Goal: Transaction & Acquisition: Obtain resource

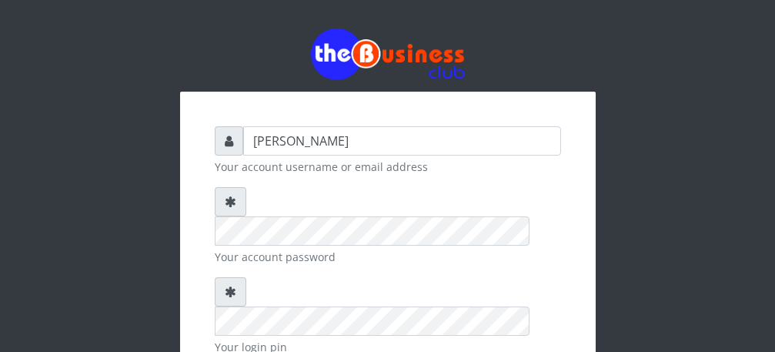
type input "[PERSON_NAME]"
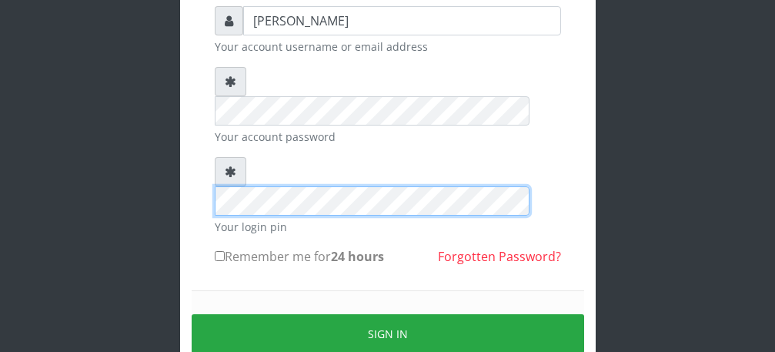
scroll to position [123, 0]
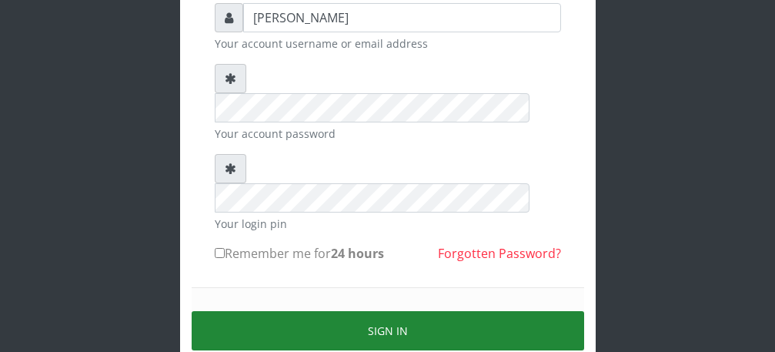
click at [392, 311] on button "Sign in" at bounding box center [388, 330] width 393 height 39
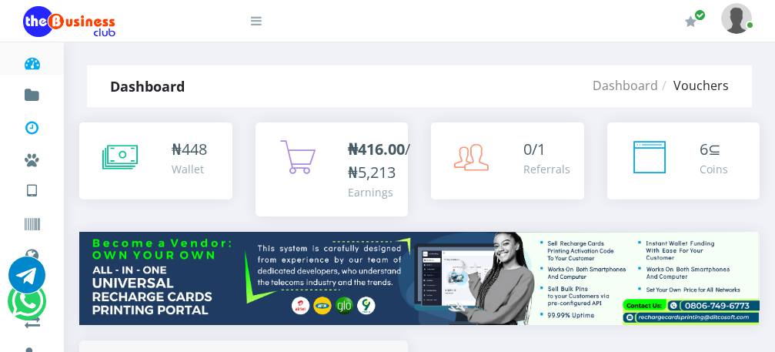
click at [32, 126] on icon at bounding box center [32, 127] width 18 height 15
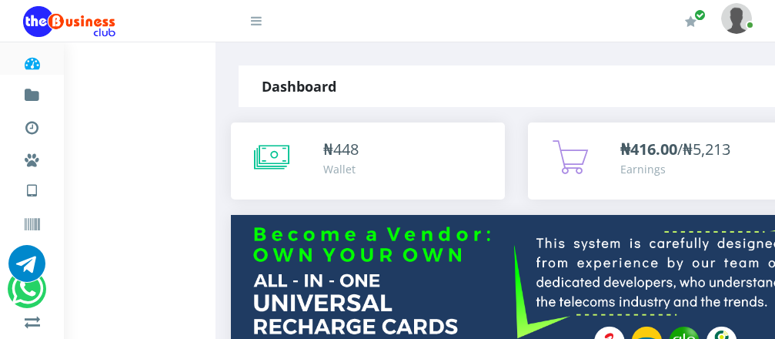
scroll to position [246, 613]
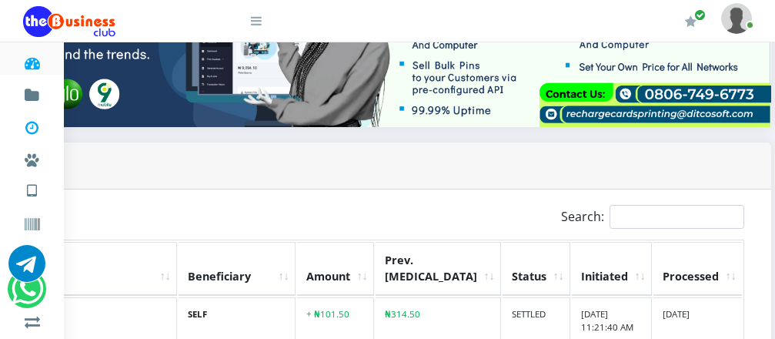
click at [30, 130] on icon at bounding box center [32, 127] width 18 height 15
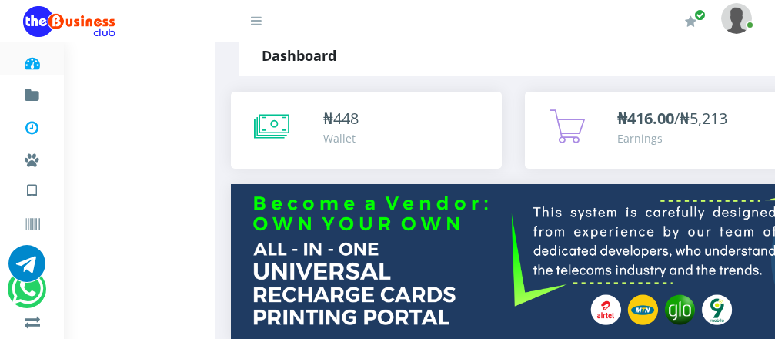
scroll to position [31, 0]
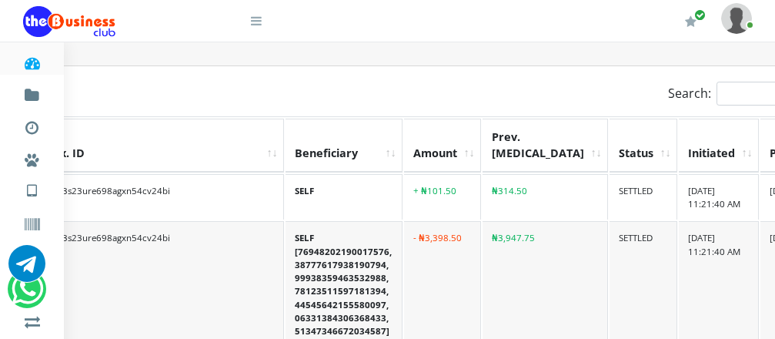
scroll to position [370, 393]
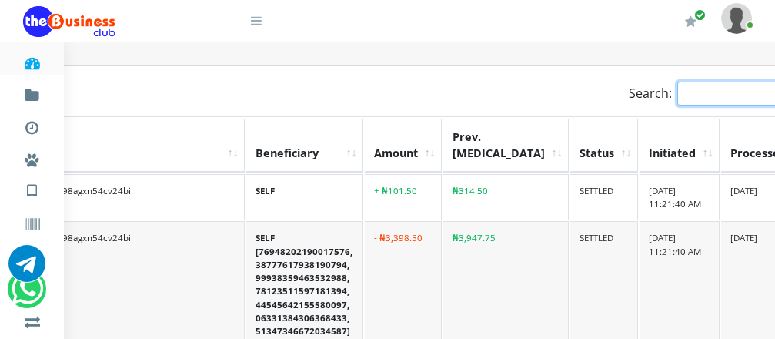
click at [678, 89] on input "Search:" at bounding box center [745, 94] width 135 height 24
click at [678, 82] on input "Search:" at bounding box center [745, 94] width 135 height 24
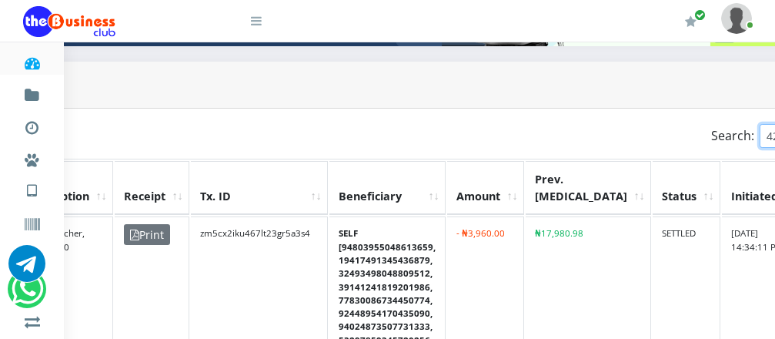
scroll to position [319, 208]
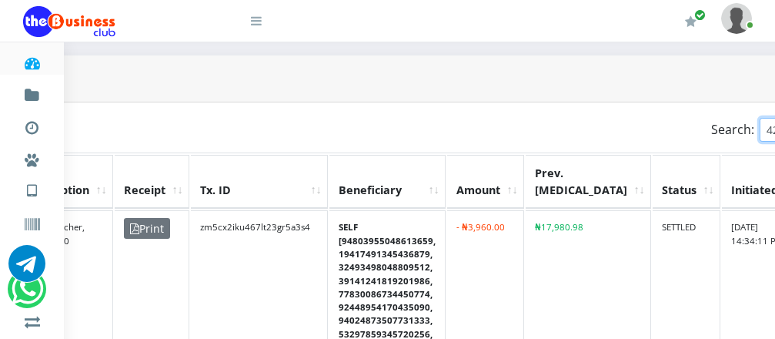
type input "4"
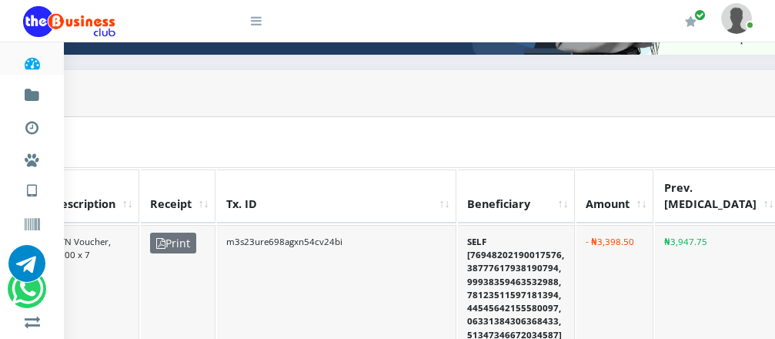
scroll to position [319, 338]
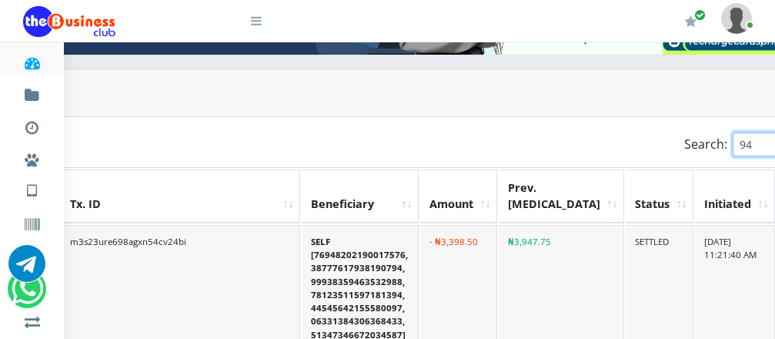
type input "9"
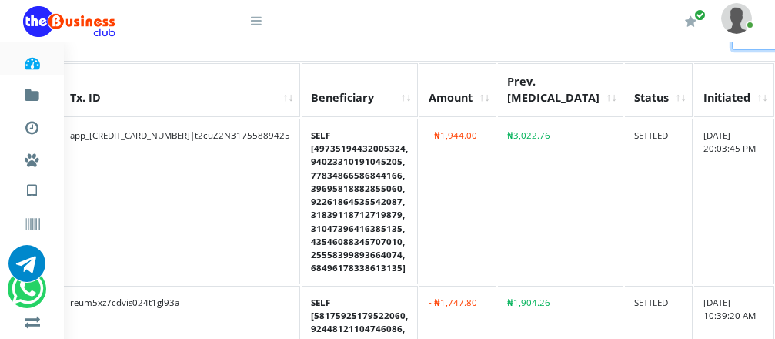
scroll to position [504, 338]
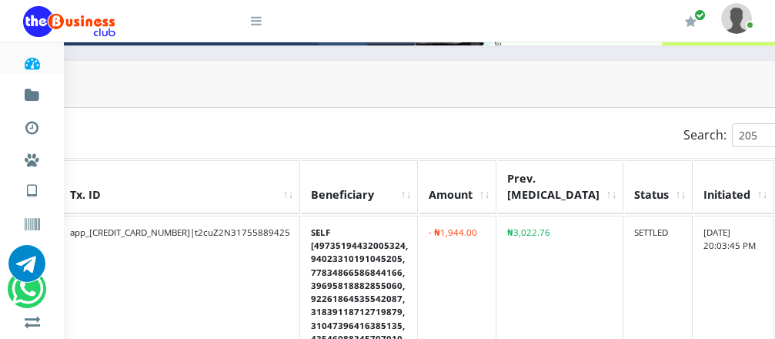
scroll to position [283, 338]
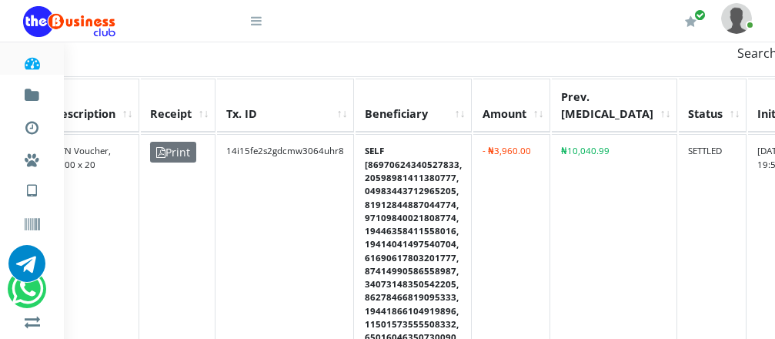
scroll to position [339, 182]
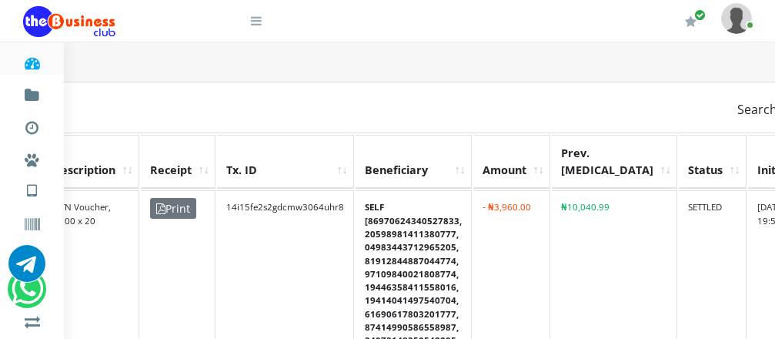
type input "A"
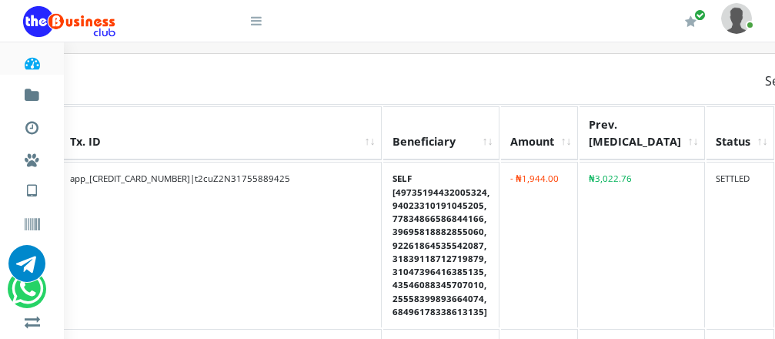
scroll to position [376, 338]
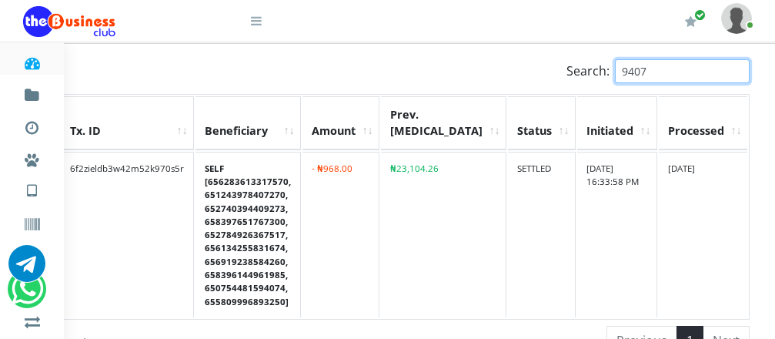
scroll to position [349, 289]
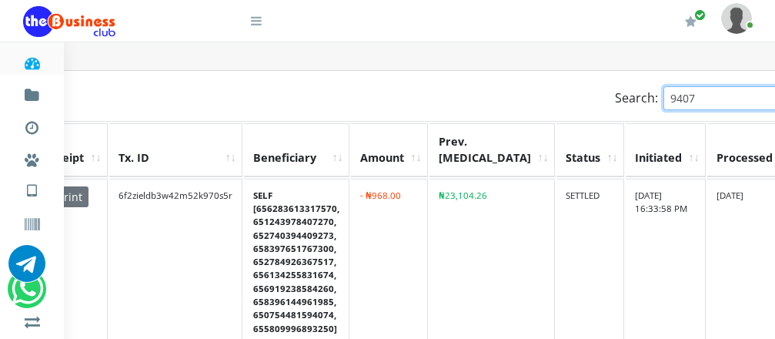
click at [664, 89] on input "9407" at bounding box center [731, 98] width 135 height 24
type input "9"
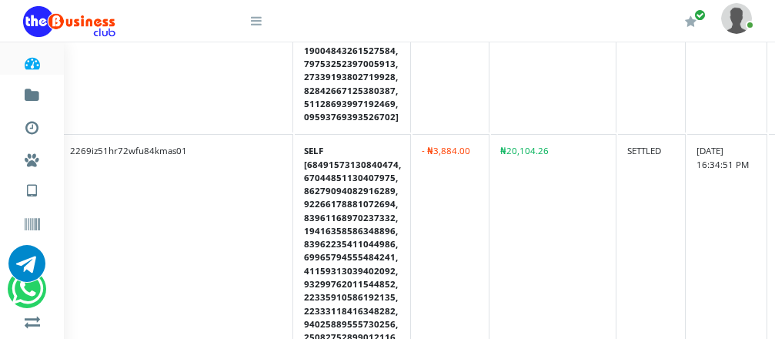
scroll to position [272, 338]
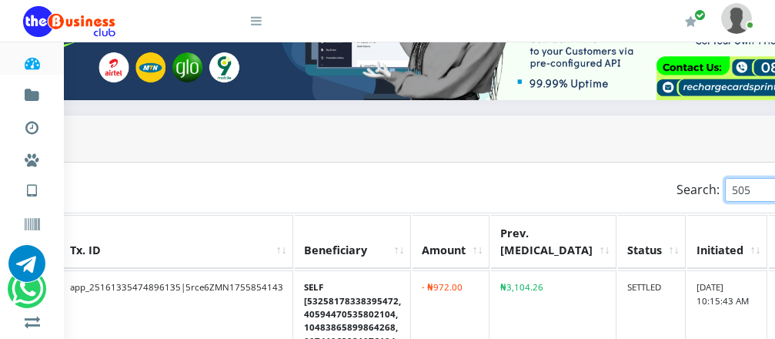
type input "5"
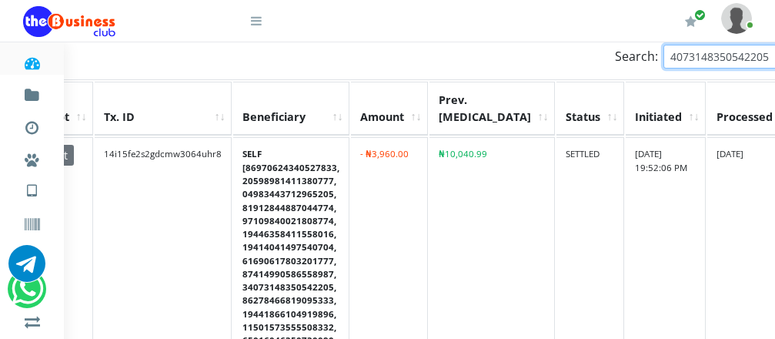
scroll to position [394, 304]
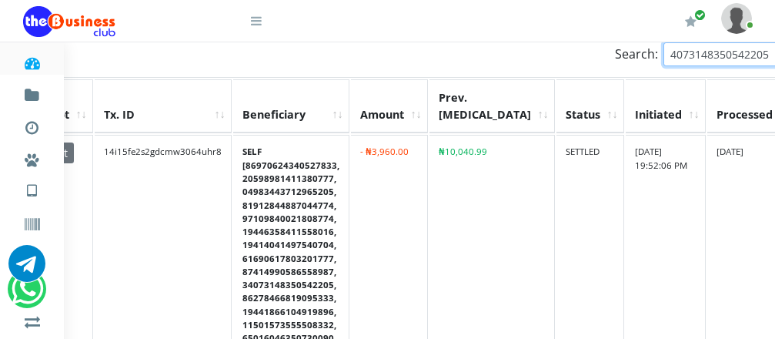
click at [721, 47] on input "4073148350542205" at bounding box center [731, 54] width 135 height 24
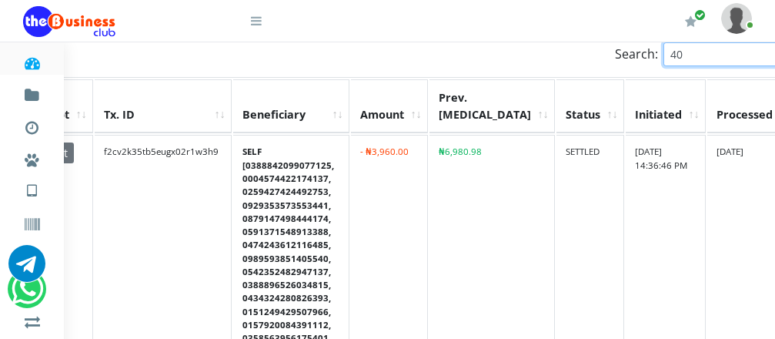
type input "4"
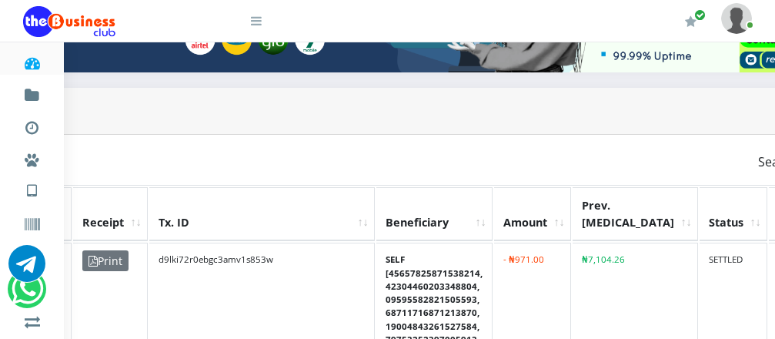
scroll to position [270, 249]
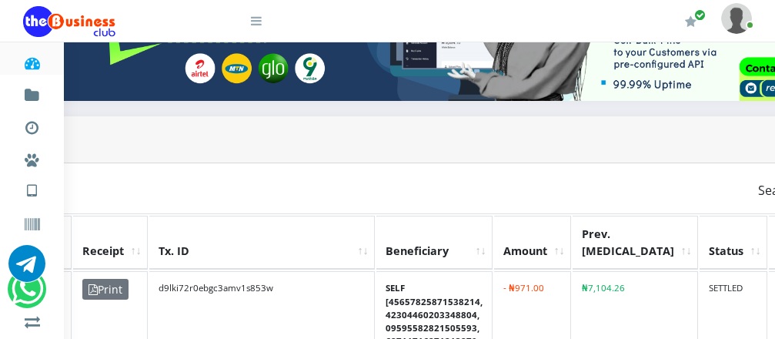
type input "0"
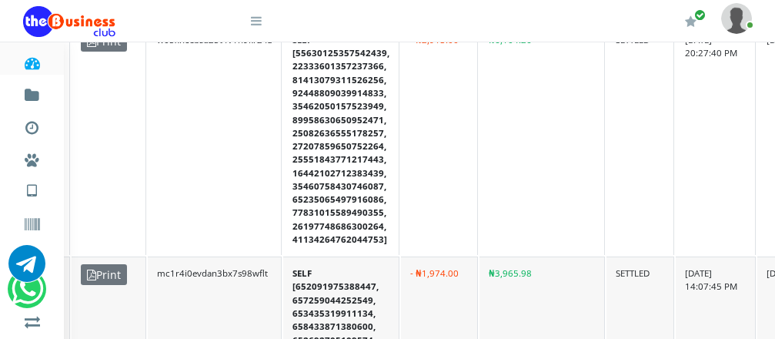
scroll to position [383, 251]
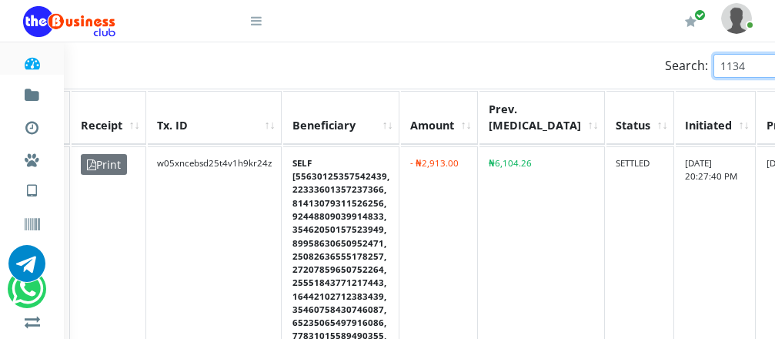
type input "1134"
click at [29, 62] on icon at bounding box center [32, 62] width 18 height 15
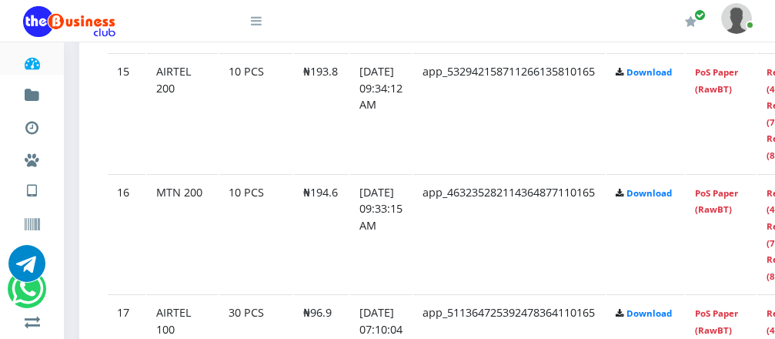
scroll to position [2741, 0]
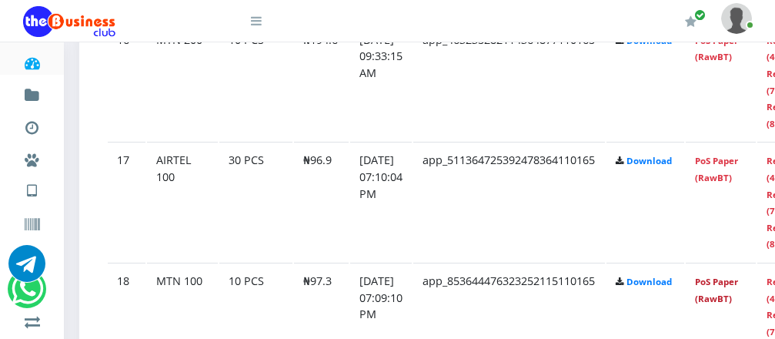
click at [738, 276] on link "PoS Paper (RawBT)" at bounding box center [716, 290] width 43 height 28
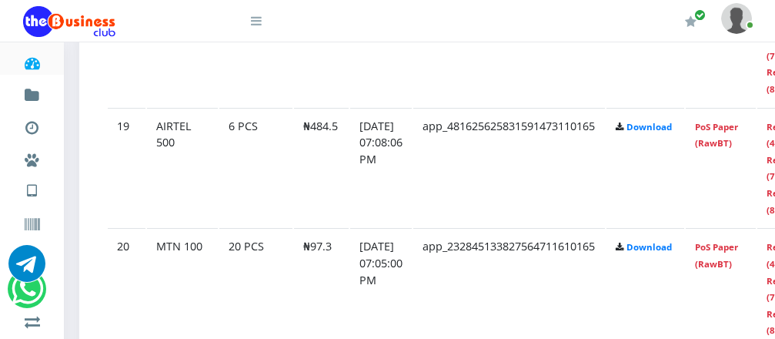
scroll to position [3049, 0]
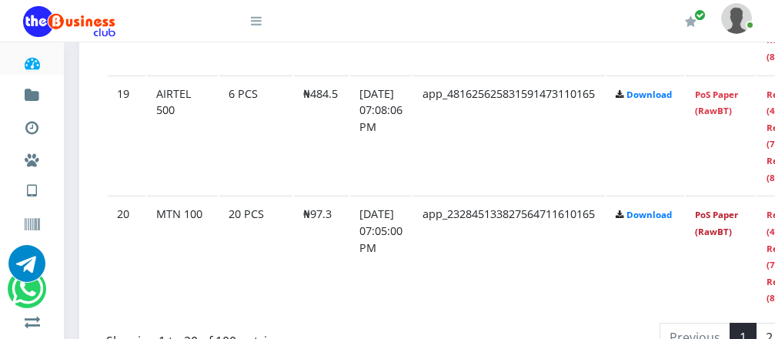
click at [738, 209] on link "PoS Paper (RawBT)" at bounding box center [716, 223] width 43 height 28
click at [35, 62] on icon at bounding box center [32, 62] width 18 height 15
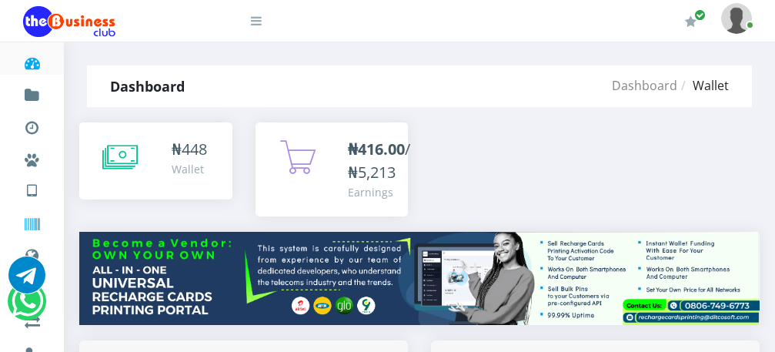
click at [30, 222] on icon at bounding box center [32, 224] width 18 height 15
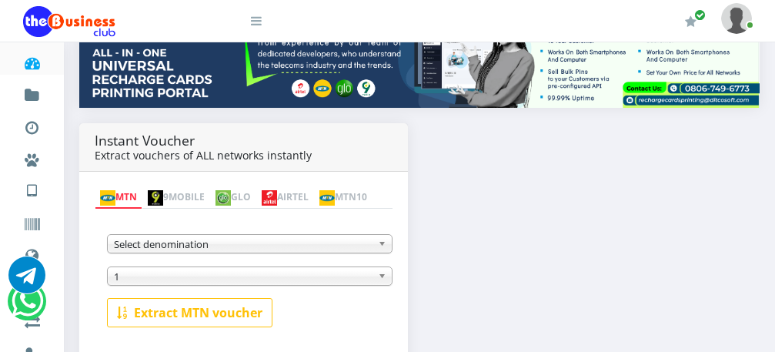
scroll to position [277, 0]
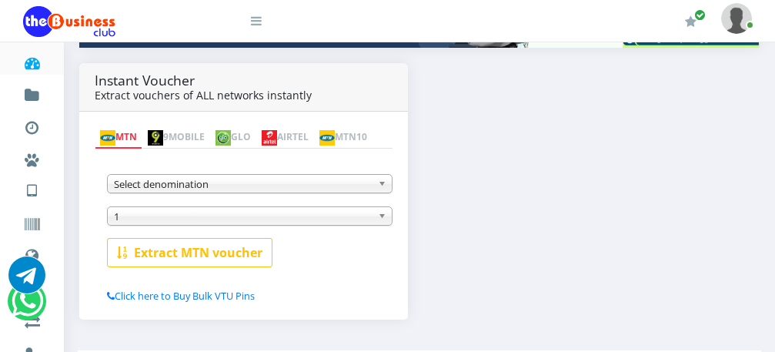
click at [314, 127] on link "AIRTEL" at bounding box center [285, 138] width 58 height 22
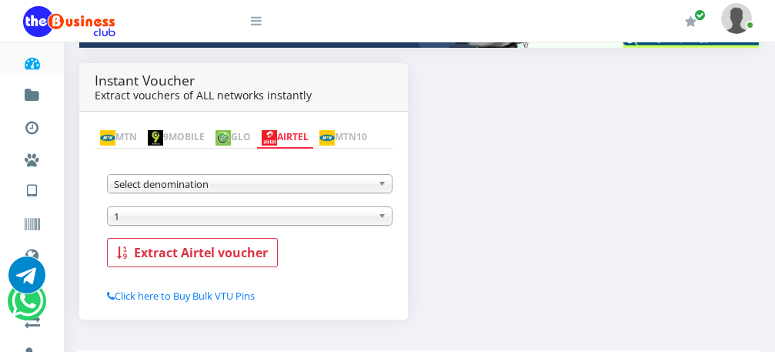
click at [383, 188] on b at bounding box center [385, 184] width 14 height 18
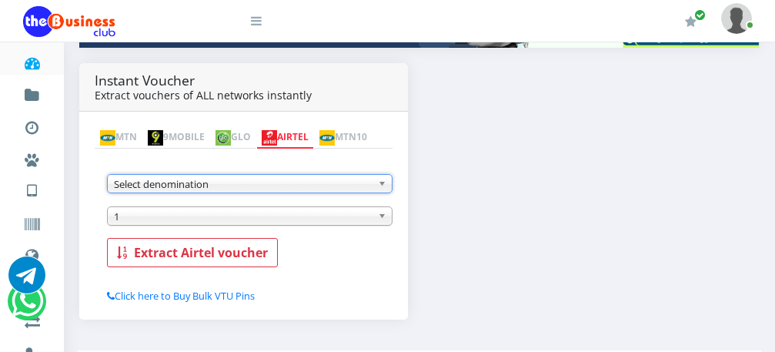
click at [383, 188] on b at bounding box center [385, 184] width 14 height 18
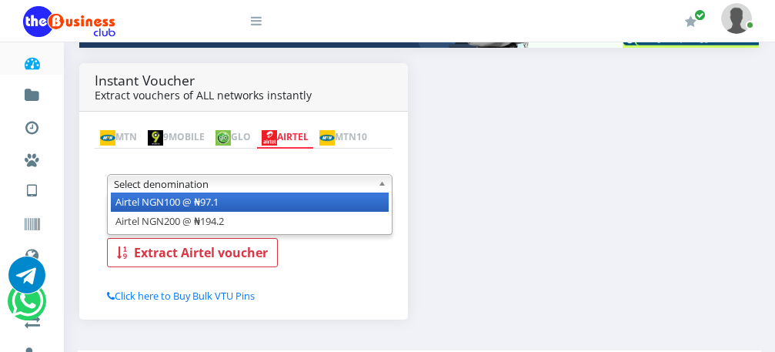
click at [383, 188] on b at bounding box center [385, 184] width 14 height 18
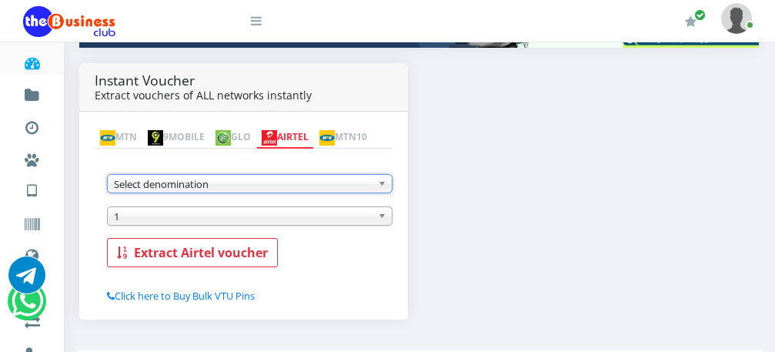
click at [231, 130] on img at bounding box center [223, 137] width 15 height 15
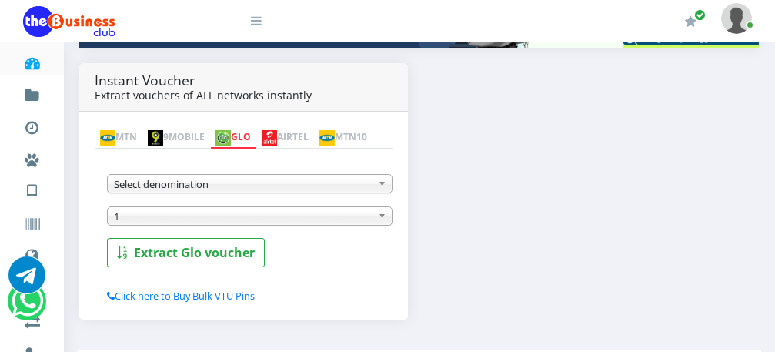
click at [132, 127] on link "MTN" at bounding box center [119, 138] width 48 height 22
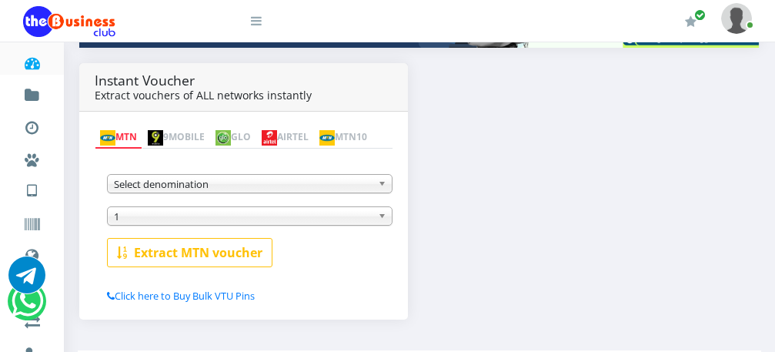
click at [382, 188] on b at bounding box center [385, 184] width 14 height 18
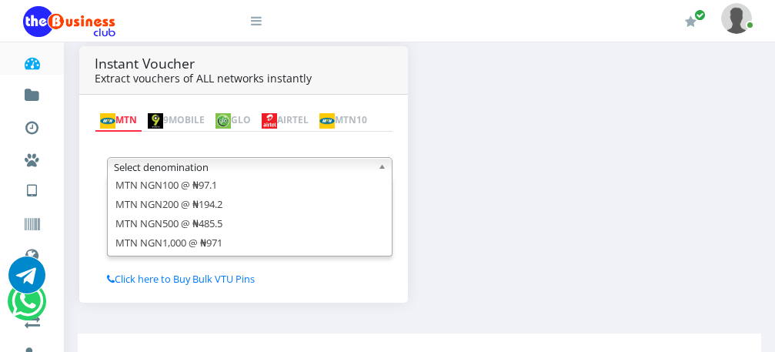
click at [310, 125] on link "AIRTEL" at bounding box center [285, 121] width 58 height 22
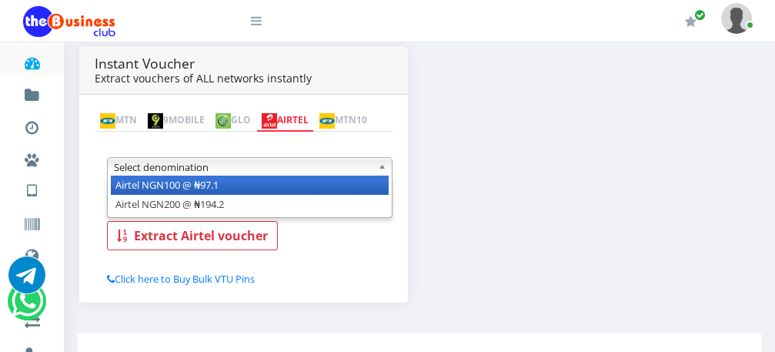
click at [383, 176] on b at bounding box center [385, 167] width 14 height 18
click at [361, 195] on li "Airtel NGN100 @ ₦97.1" at bounding box center [250, 185] width 278 height 19
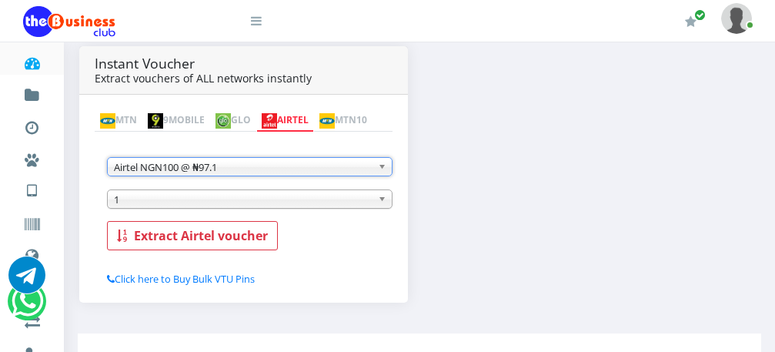
click at [331, 209] on span "1" at bounding box center [243, 199] width 258 height 18
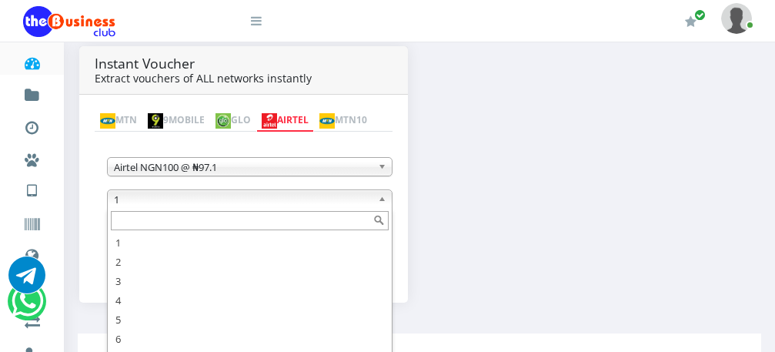
click at [299, 230] on input "text" at bounding box center [250, 220] width 278 height 19
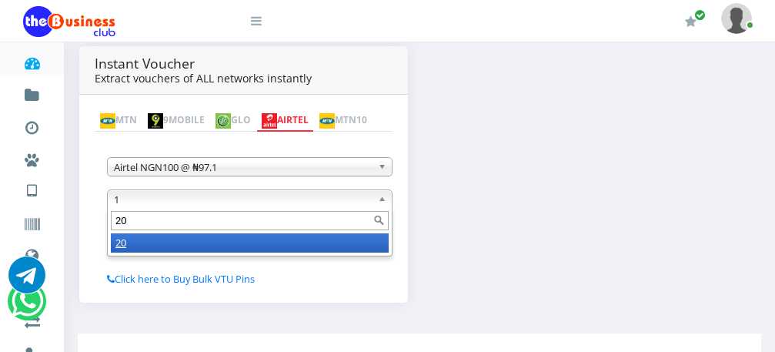
type input "20"
click at [279, 253] on li "20" at bounding box center [250, 242] width 278 height 19
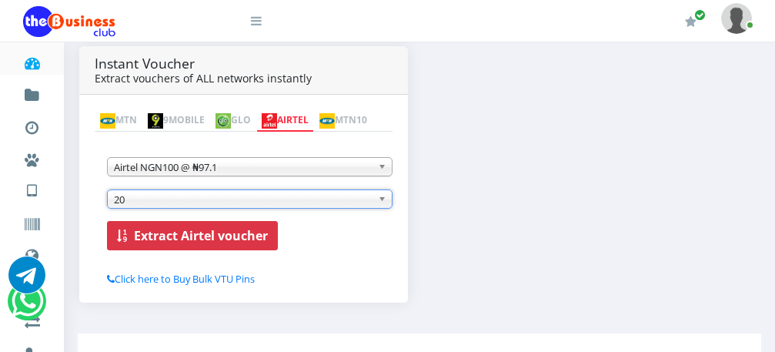
click at [173, 244] on b "Extract Airtel voucher" at bounding box center [201, 235] width 134 height 17
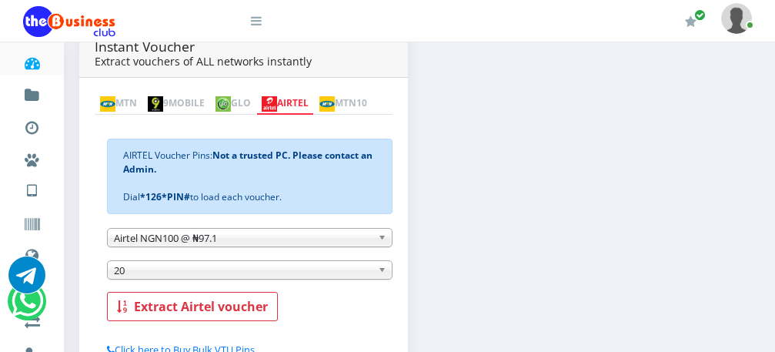
scroll to position [308, 0]
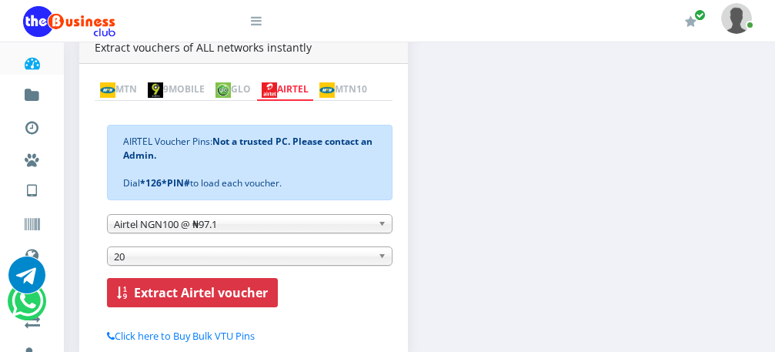
click at [195, 301] on b "Extract Airtel voucher" at bounding box center [201, 292] width 134 height 17
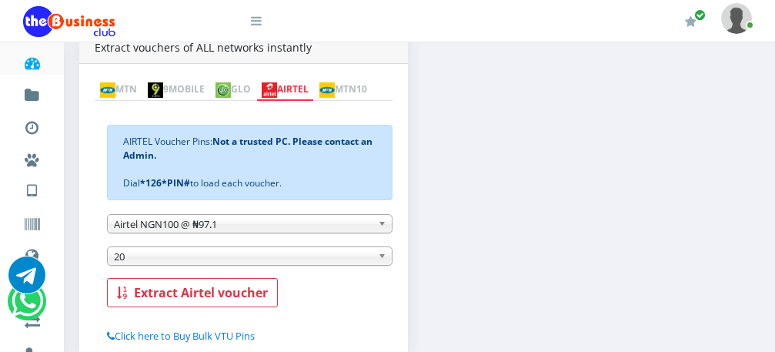
click at [643, 182] on div "Instant Voucher Extract vouchers of ALL networks instantly MTN 9MOBILE GLO AIRT…" at bounding box center [420, 194] width 704 height 359
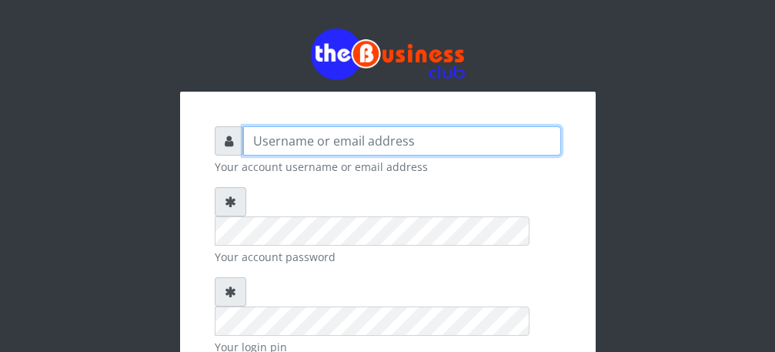
click at [285, 138] on input "text" at bounding box center [402, 140] width 318 height 29
type input "[PERSON_NAME]"
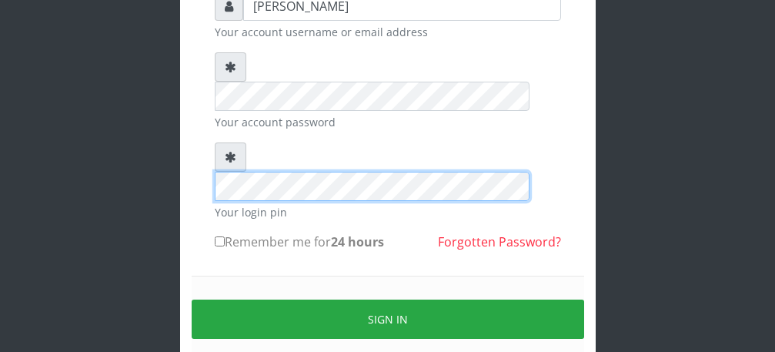
scroll to position [154, 0]
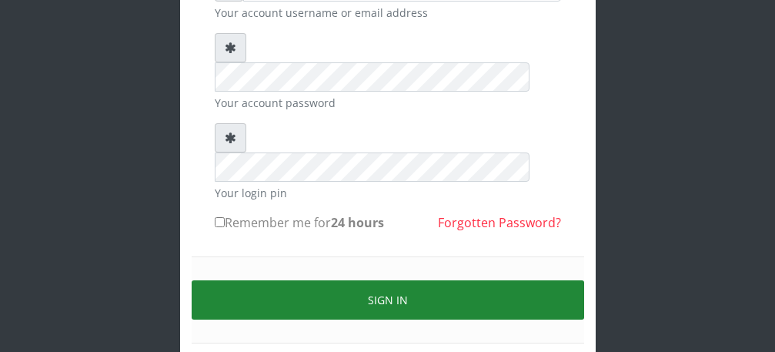
click at [380, 280] on button "Sign in" at bounding box center [388, 299] width 393 height 39
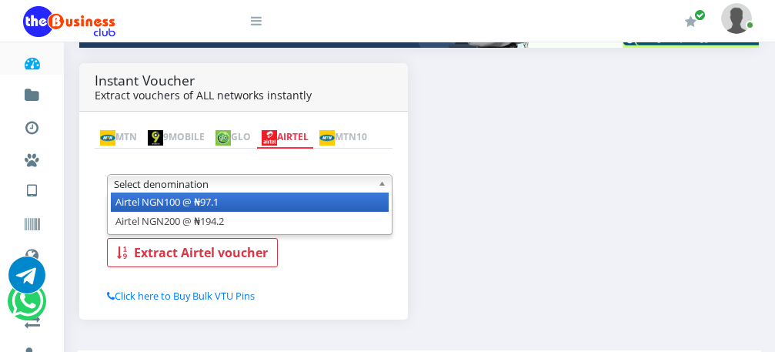
click at [325, 206] on li "Airtel NGN100 @ ₦97.1" at bounding box center [250, 201] width 278 height 19
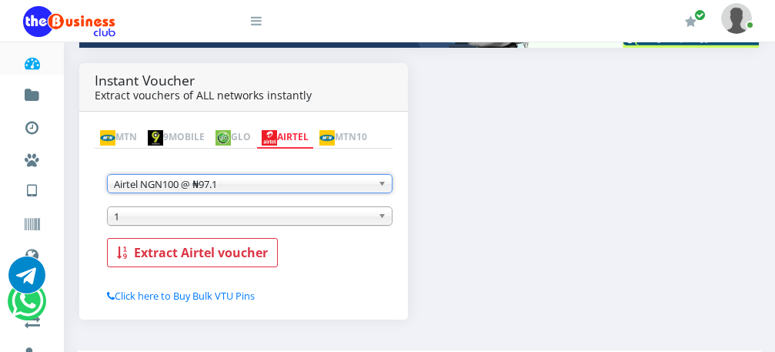
scroll to position [0, 0]
click at [273, 226] on div "1" at bounding box center [250, 215] width 286 height 19
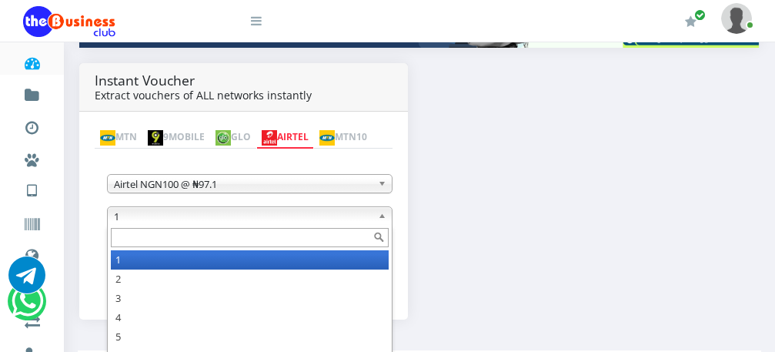
click at [257, 242] on input "text" at bounding box center [250, 237] width 278 height 19
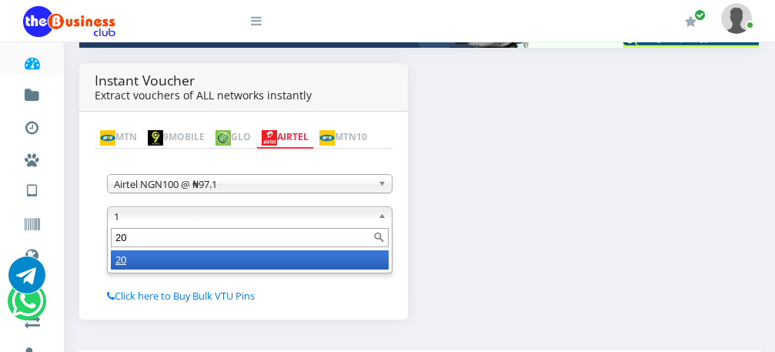
type input "20"
click at [276, 260] on li "20" at bounding box center [250, 259] width 278 height 19
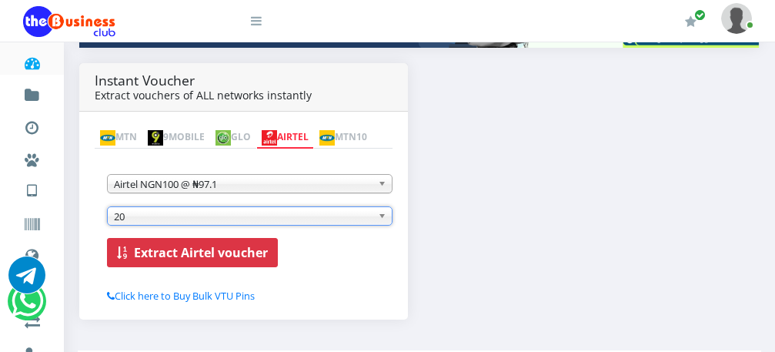
click at [217, 255] on b "Extract Airtel voucher" at bounding box center [201, 252] width 134 height 17
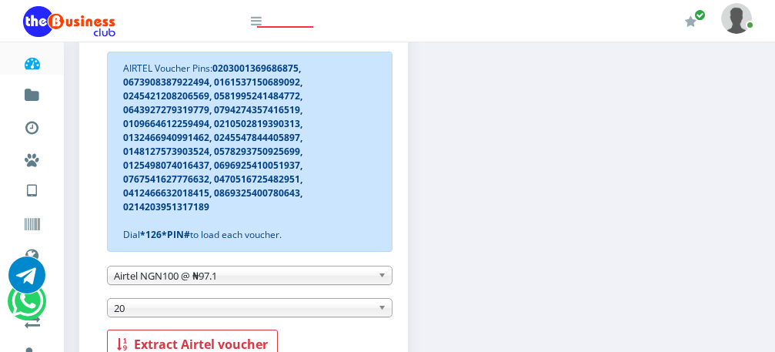
scroll to position [400, 0]
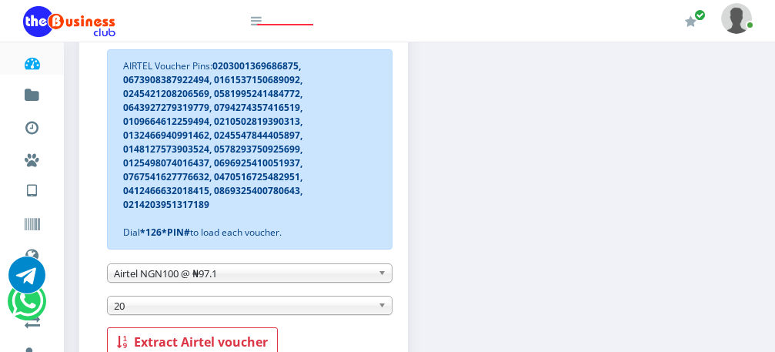
click at [246, 279] on span "Airtel NGN100 @ ₦97.1" at bounding box center [243, 273] width 258 height 18
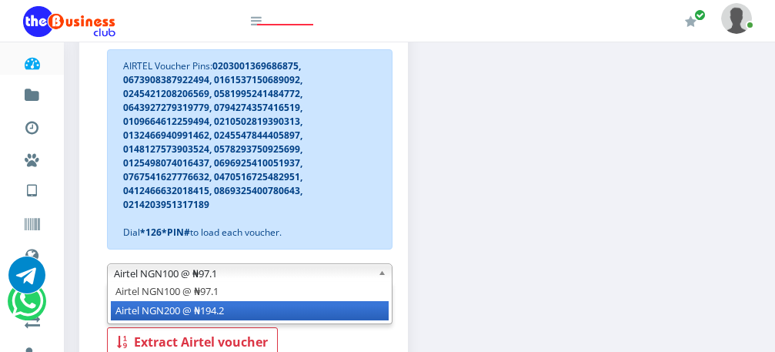
click at [227, 310] on li "Airtel NGN200 @ ₦194.2" at bounding box center [250, 310] width 278 height 19
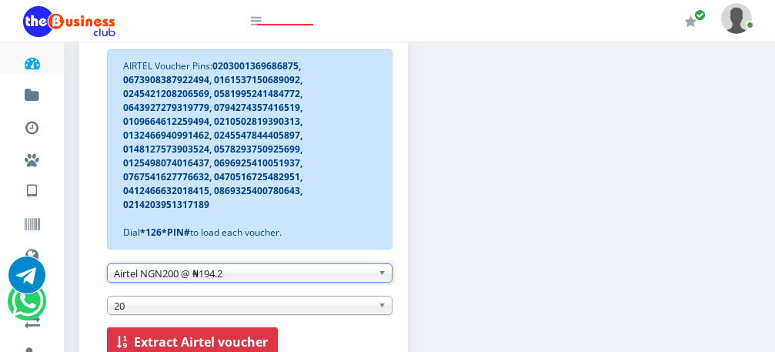
click at [205, 341] on b "Extract Airtel voucher" at bounding box center [201, 341] width 134 height 17
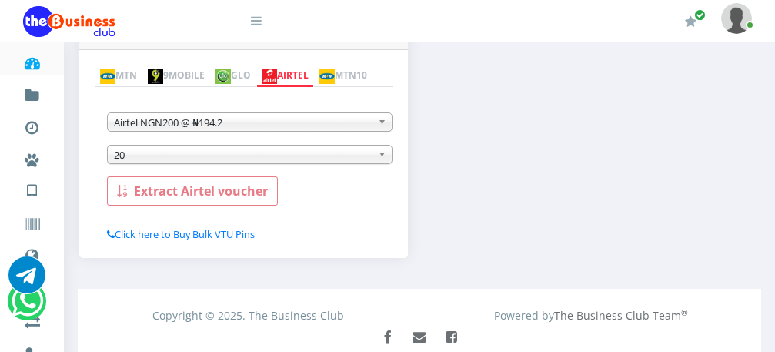
scroll to position [246, 0]
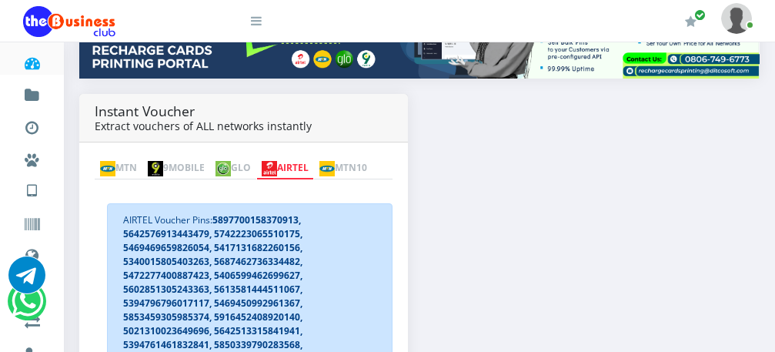
click at [109, 161] on img at bounding box center [107, 168] width 15 height 15
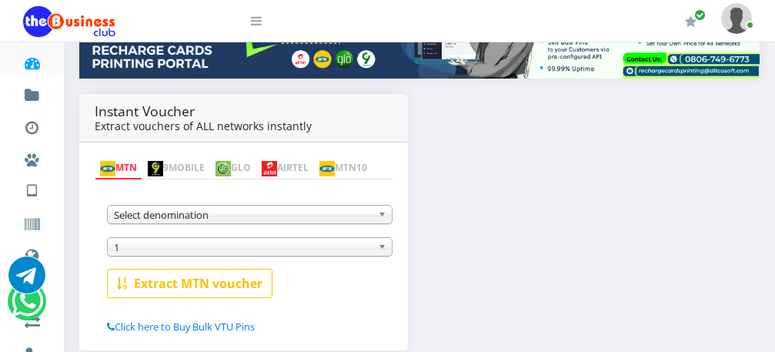
click at [380, 220] on b at bounding box center [385, 215] width 14 height 18
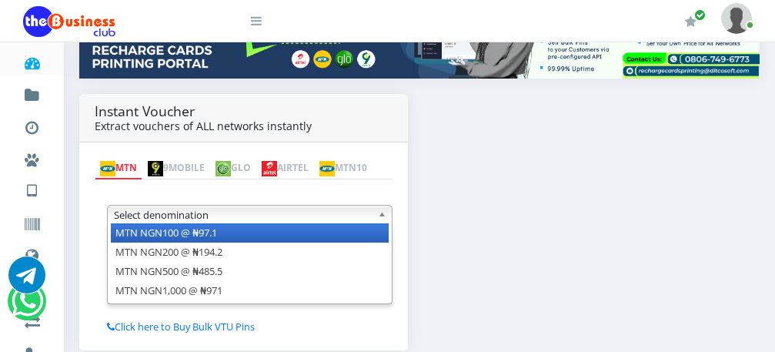
click at [360, 240] on li "MTN NGN100 @ ₦97.1" at bounding box center [250, 232] width 278 height 19
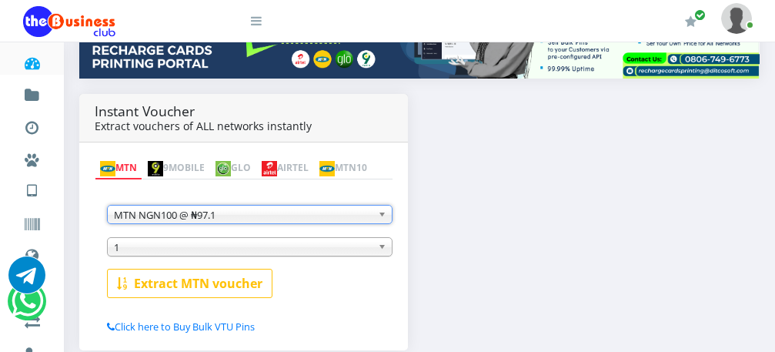
click at [361, 246] on span "1" at bounding box center [243, 247] width 258 height 18
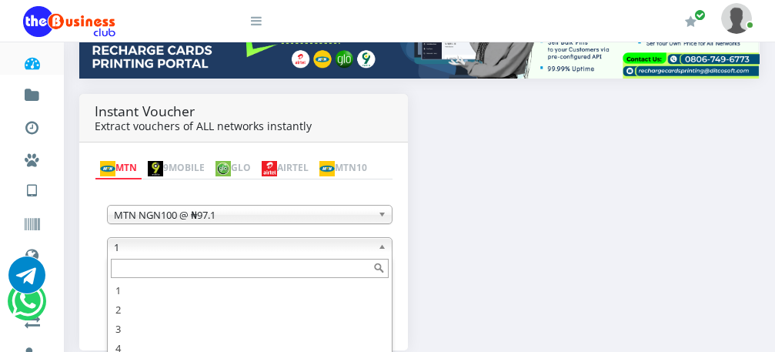
click at [332, 272] on input "text" at bounding box center [250, 268] width 278 height 19
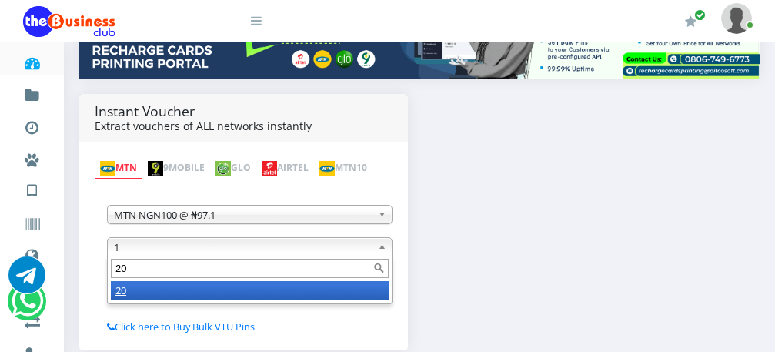
type input "20"
click at [303, 293] on li "20" at bounding box center [250, 290] width 278 height 19
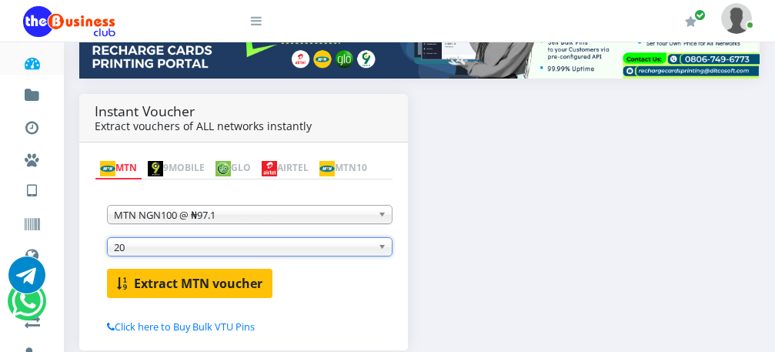
click at [223, 278] on b "Extract MTN voucher" at bounding box center [198, 283] width 129 height 17
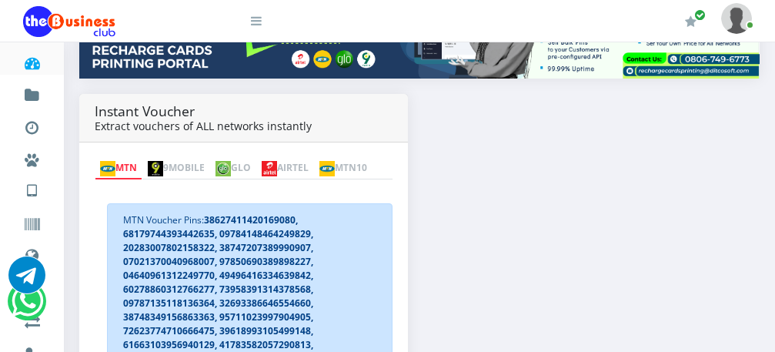
click at [128, 158] on link "MTN" at bounding box center [119, 169] width 48 height 22
click at [110, 161] on img at bounding box center [107, 168] width 15 height 15
click at [133, 158] on link "MTN" at bounding box center [119, 169] width 48 height 22
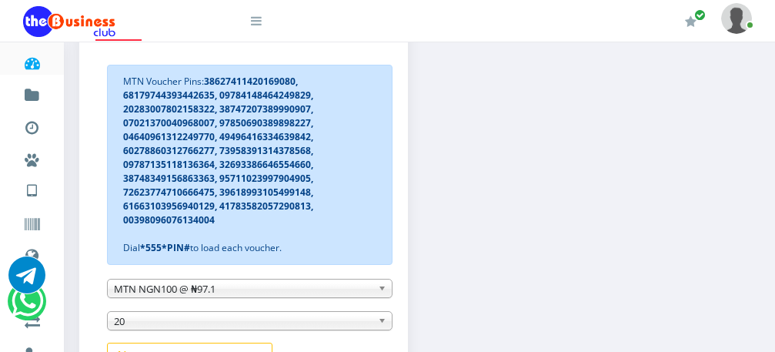
scroll to position [462, 0]
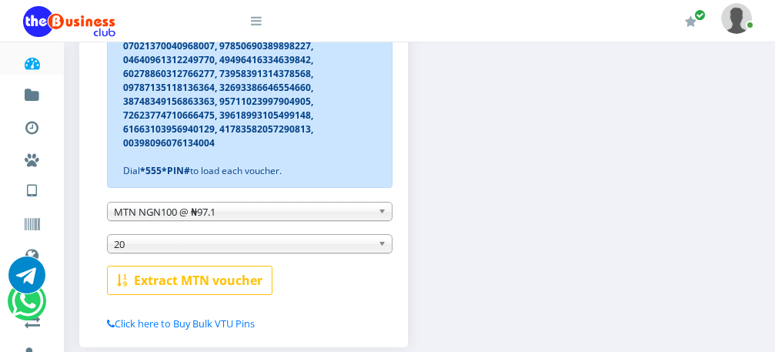
click at [378, 212] on b at bounding box center [385, 211] width 14 height 18
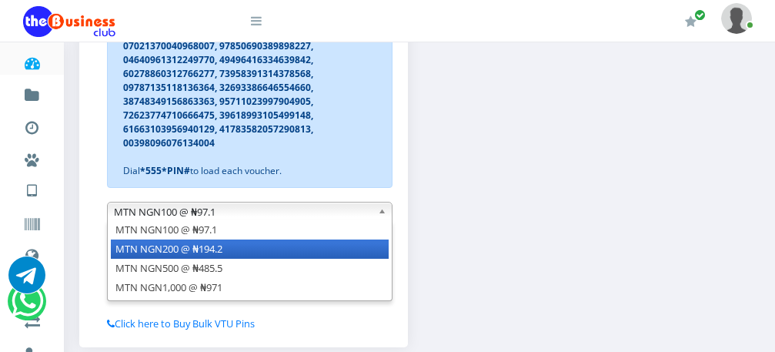
click at [347, 257] on li "MTN NGN200 @ ₦194.2" at bounding box center [250, 248] width 278 height 19
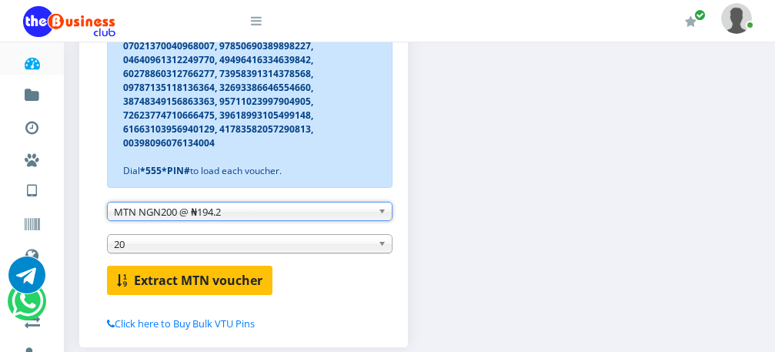
click at [220, 283] on b "Extract MTN voucher" at bounding box center [198, 280] width 129 height 17
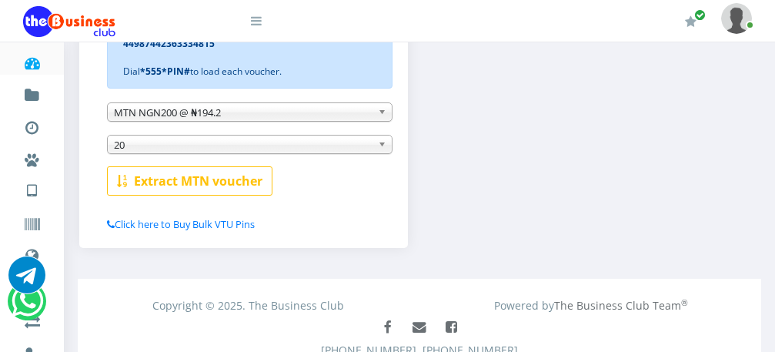
scroll to position [500, 0]
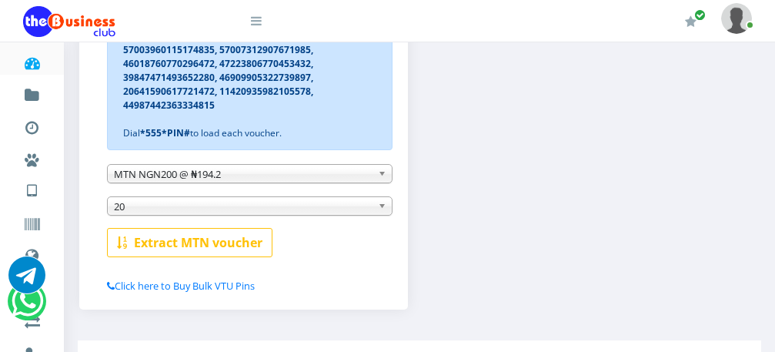
click at [380, 176] on b at bounding box center [385, 174] width 14 height 18
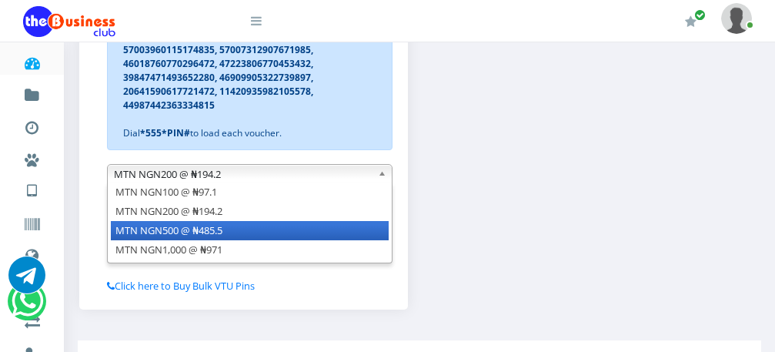
click at [299, 240] on li "MTN NGN500 @ ₦485.5" at bounding box center [250, 230] width 278 height 19
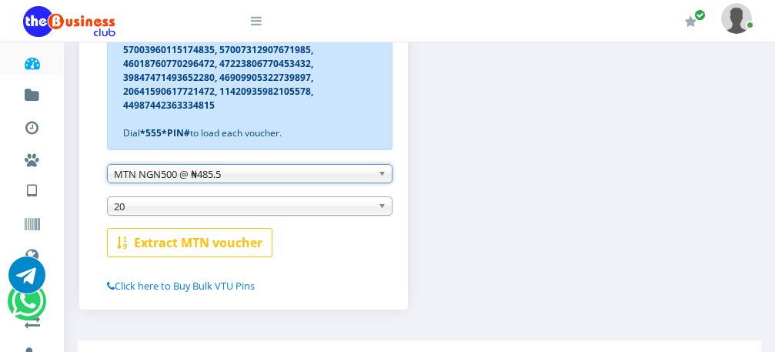
click at [259, 216] on span "20" at bounding box center [243, 206] width 258 height 18
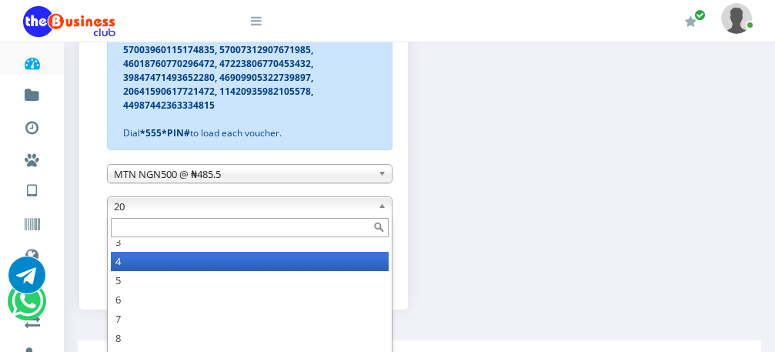
scroll to position [38, 0]
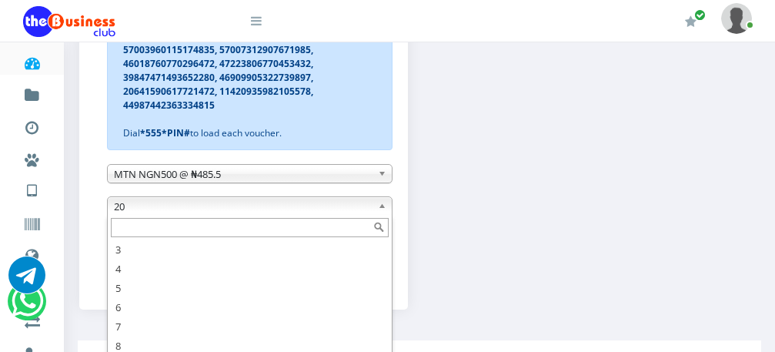
click at [217, 229] on input "text" at bounding box center [250, 227] width 278 height 19
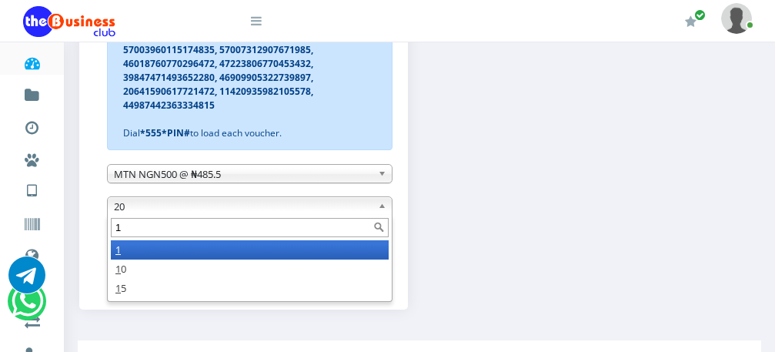
scroll to position [0, 0]
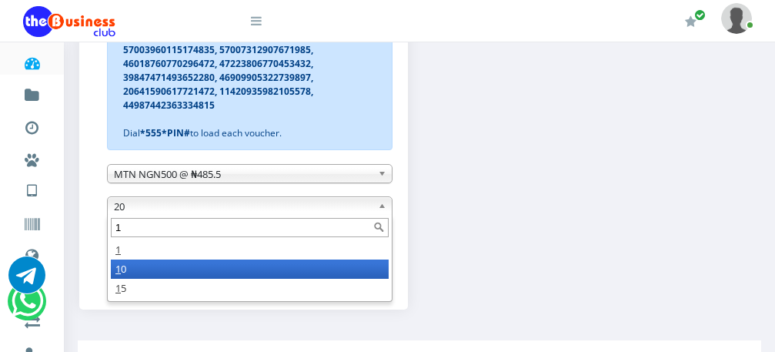
type input "1"
click at [188, 273] on li "1 0" at bounding box center [250, 268] width 278 height 19
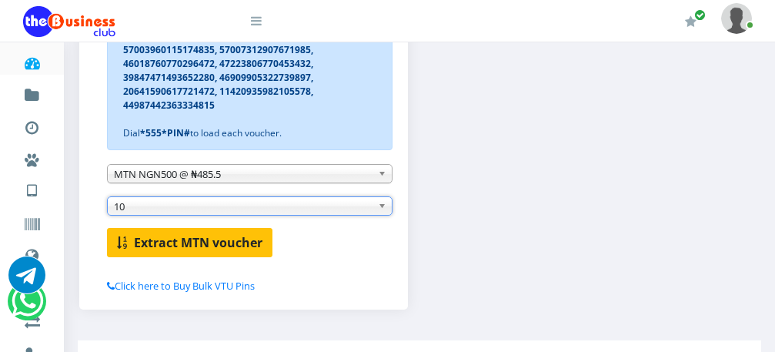
click at [199, 241] on b "Extract MTN voucher" at bounding box center [198, 242] width 129 height 17
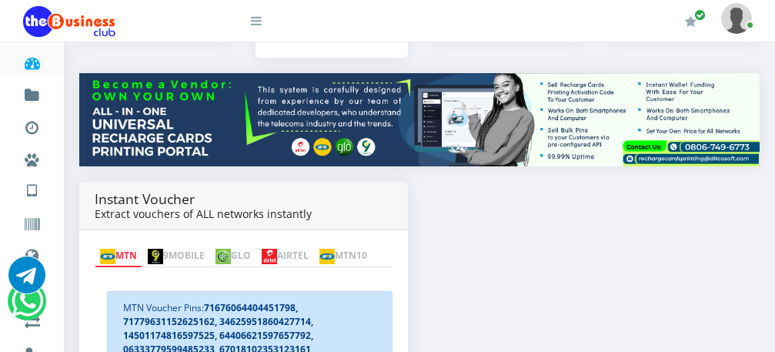
scroll to position [174, 0]
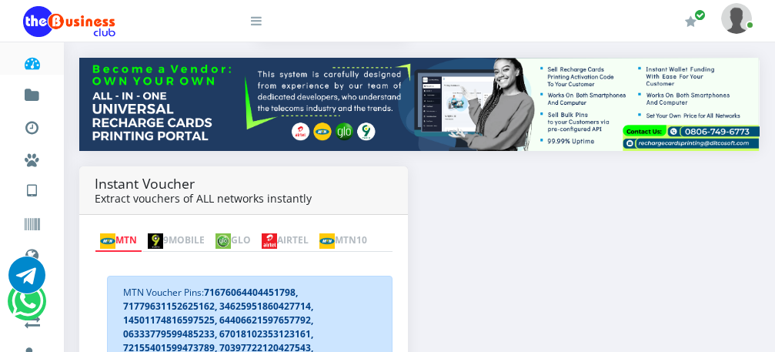
click at [277, 233] on img at bounding box center [269, 240] width 15 height 15
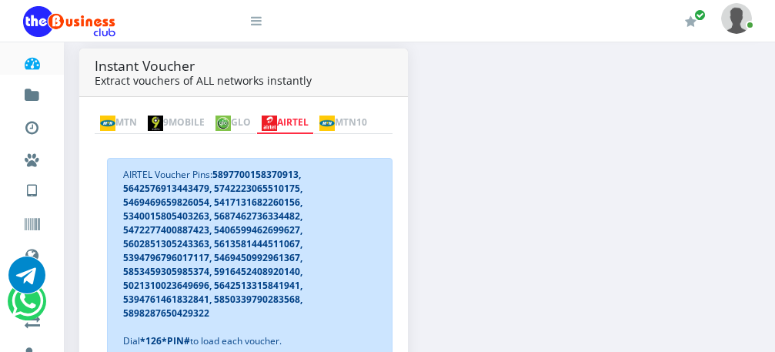
scroll to position [420, 0]
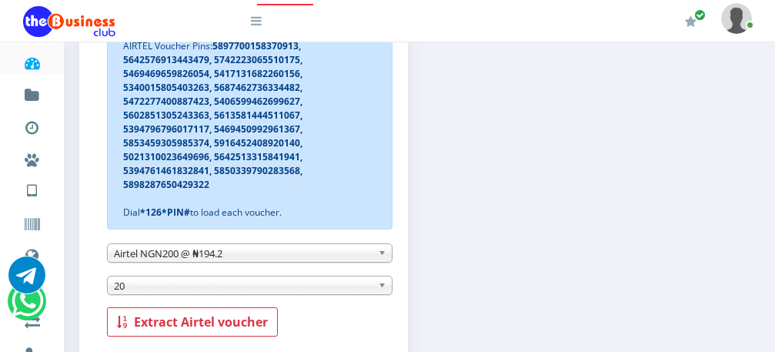
click at [381, 256] on b at bounding box center [385, 253] width 14 height 18
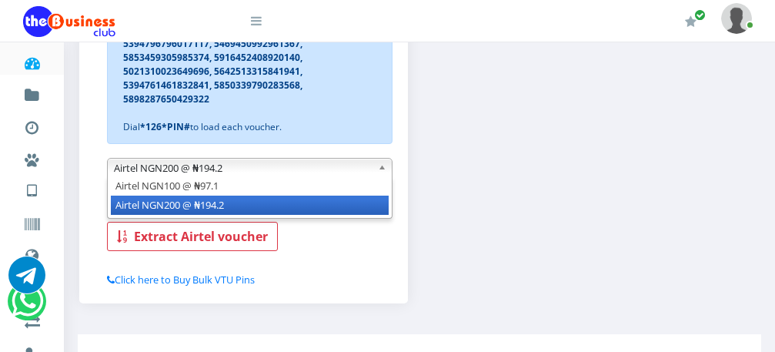
scroll to position [563, 0]
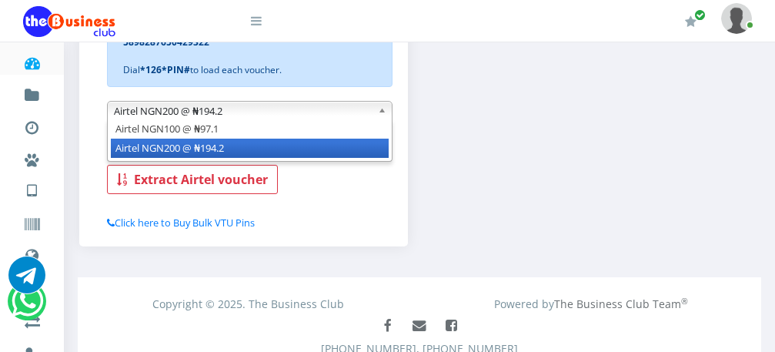
click at [253, 146] on li "Airtel NGN200 @ ₦194.2" at bounding box center [250, 148] width 278 height 19
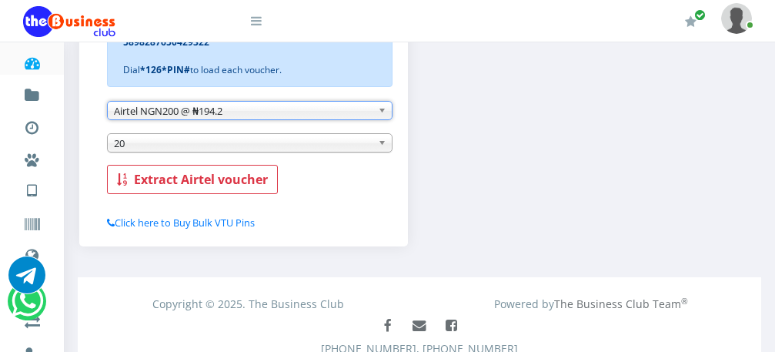
click at [253, 146] on span "20" at bounding box center [243, 143] width 258 height 18
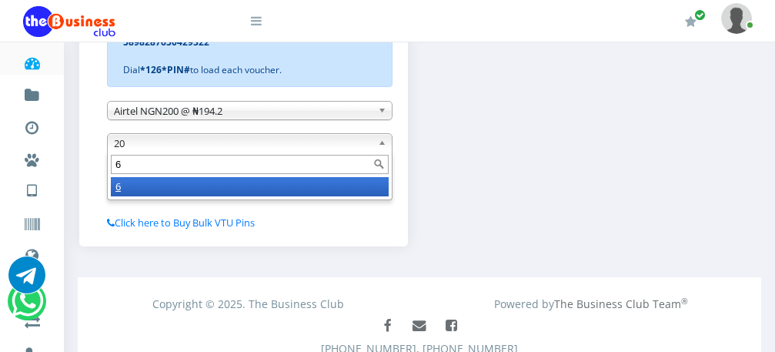
scroll to position [0, 0]
type input "6"
click at [243, 193] on li "6" at bounding box center [250, 186] width 278 height 19
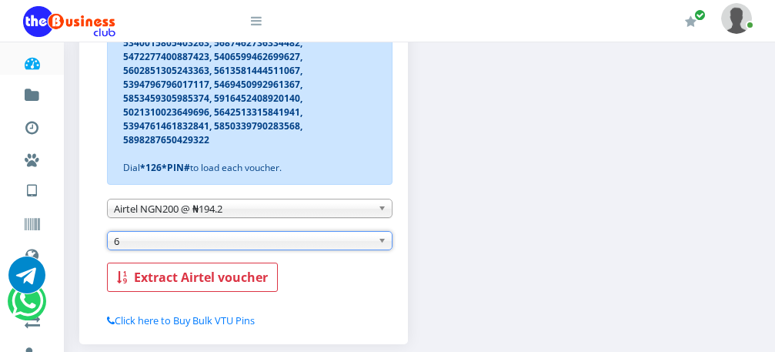
scroll to position [409, 0]
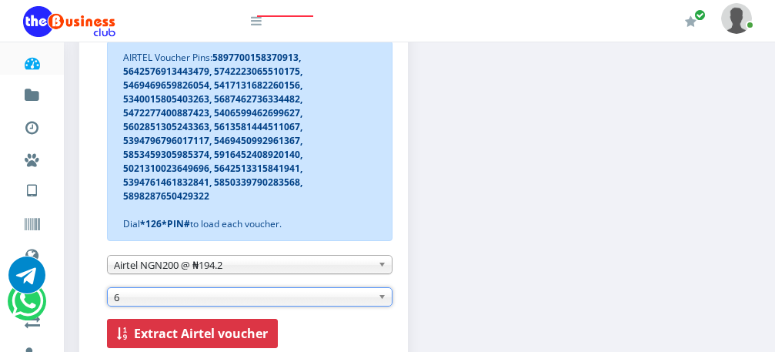
click at [169, 332] on b "Extract Airtel voucher" at bounding box center [201, 333] width 134 height 17
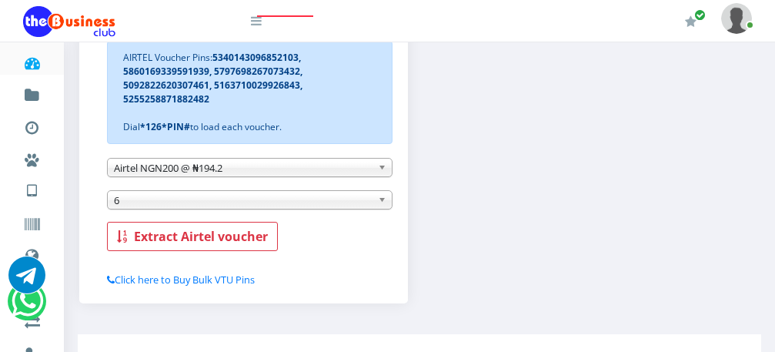
scroll to position [347, 0]
